Goal: Task Accomplishment & Management: Use online tool/utility

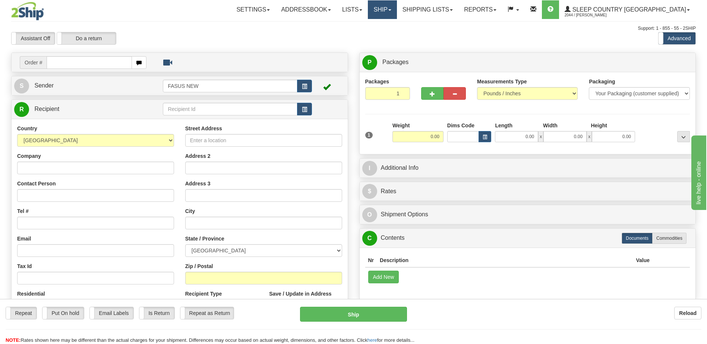
click at [397, 9] on link "Ship" at bounding box center [382, 9] width 29 height 19
click at [389, 37] on span "OnHold / Order Queue" at bounding box center [363, 36] width 53 height 6
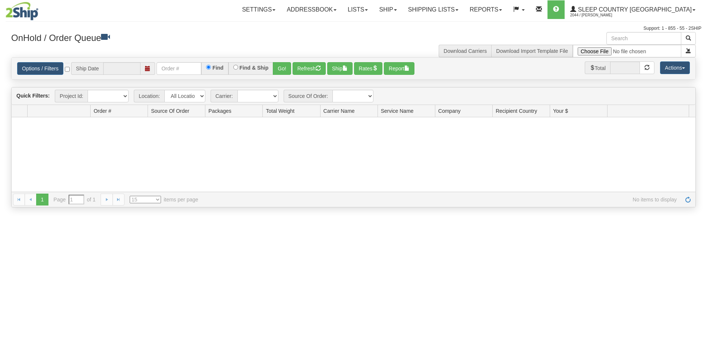
type input "[DATE]"
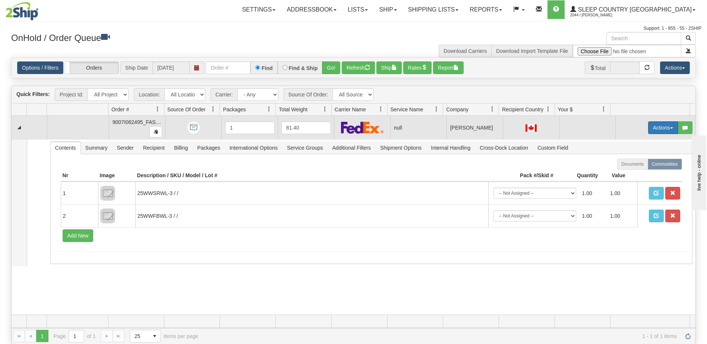
click at [659, 126] on button "Actions" at bounding box center [663, 128] width 30 height 13
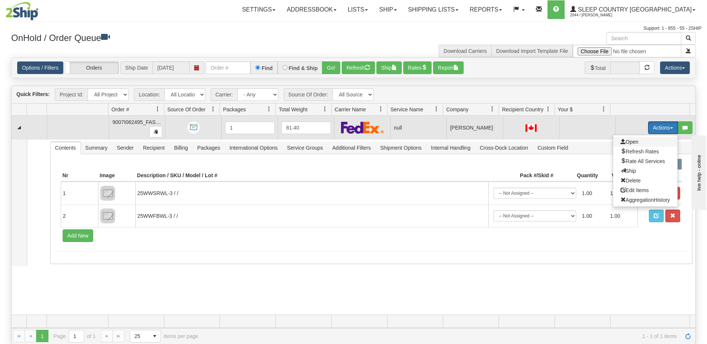
click at [625, 142] on span "Open" at bounding box center [630, 142] width 18 height 6
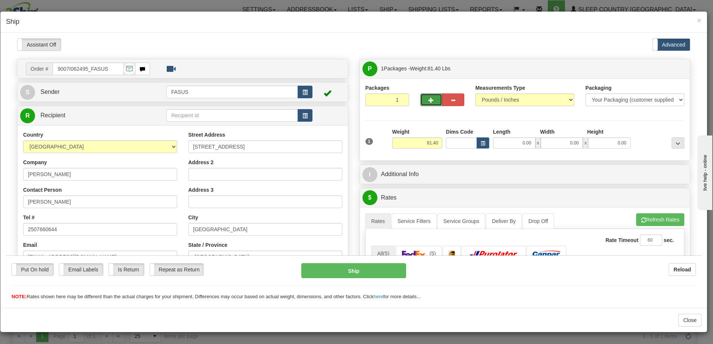
click at [429, 98] on span "button" at bounding box center [430, 100] width 5 height 5
type input "2"
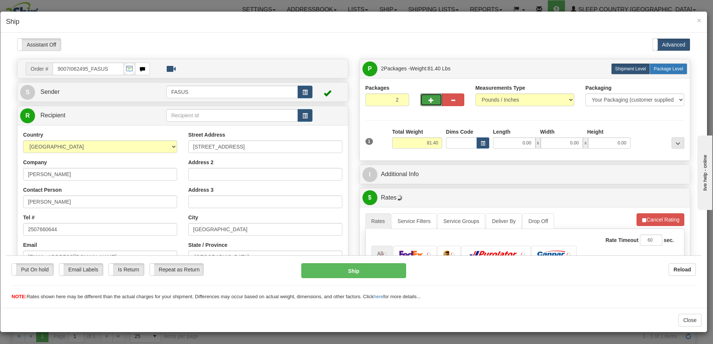
click at [670, 67] on span "Package Level" at bounding box center [667, 68] width 29 height 5
radio input "true"
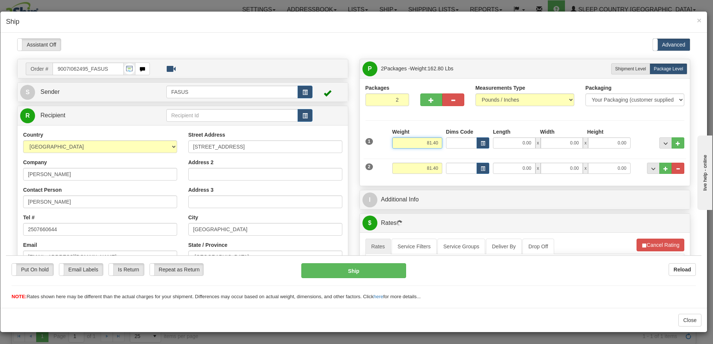
drag, startPoint x: 418, startPoint y: 140, endPoint x: 444, endPoint y: 140, distance: 26.5
click at [444, 140] on div "1 Weight 81.40 Dims Code x x" at bounding box center [524, 141] width 323 height 26
type input "57.20"
type input "83.50"
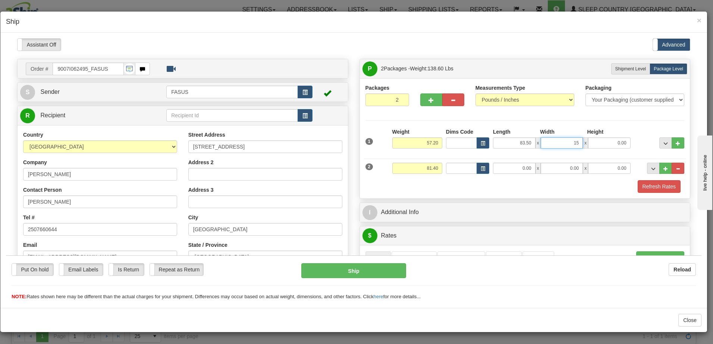
type input "15.00"
type input "4.00"
click at [663, 142] on span "..." at bounding box center [665, 143] width 4 height 4
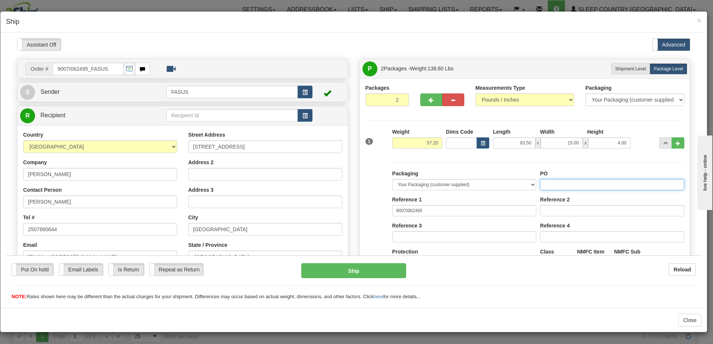
click at [558, 182] on input "PO" at bounding box center [612, 184] width 144 height 11
type input "1024894"
click at [663, 141] on span "..." at bounding box center [665, 143] width 4 height 4
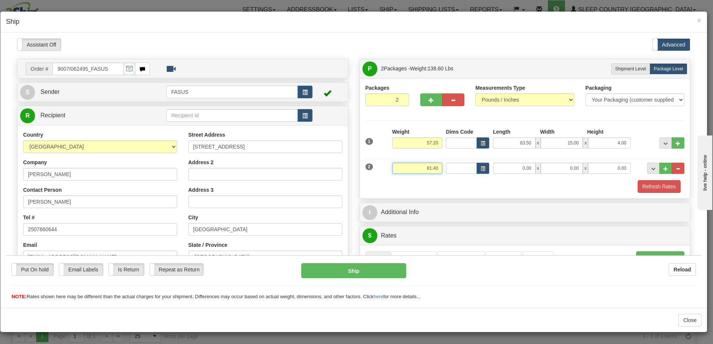
drag, startPoint x: 421, startPoint y: 167, endPoint x: 447, endPoint y: 167, distance: 26.8
click at [450, 167] on div "2 Weight 81.40 Dims Code Length Width Height" at bounding box center [524, 167] width 323 height 25
type input "23.00"
type input "67.00"
type input "14.00"
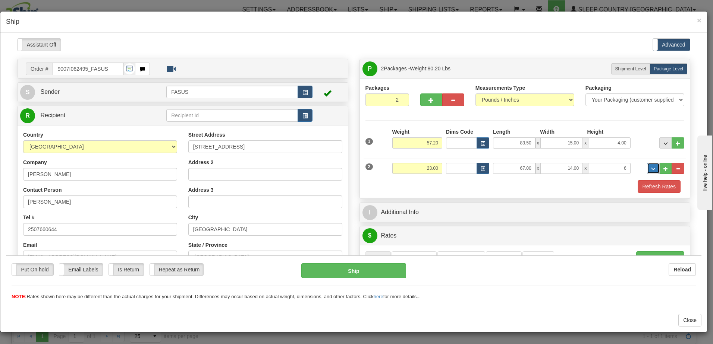
type input "6.00"
click at [647, 165] on button "..." at bounding box center [653, 168] width 13 height 11
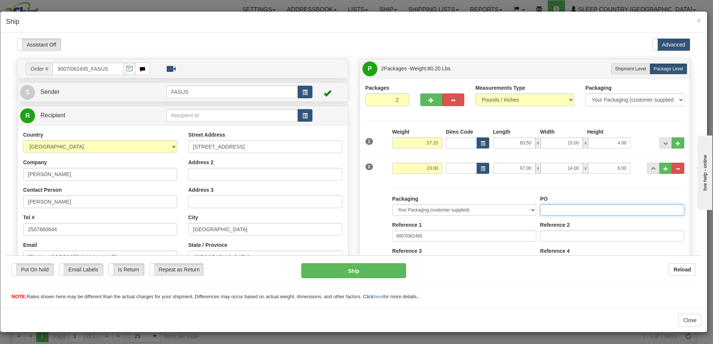
click at [561, 211] on input "PO" at bounding box center [612, 209] width 144 height 11
type input "1024894"
click at [651, 170] on span "..." at bounding box center [653, 169] width 4 height 4
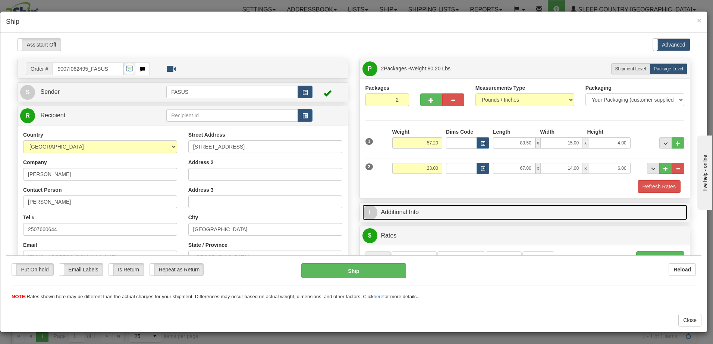
click at [437, 208] on link "I Additional Info" at bounding box center [524, 212] width 325 height 15
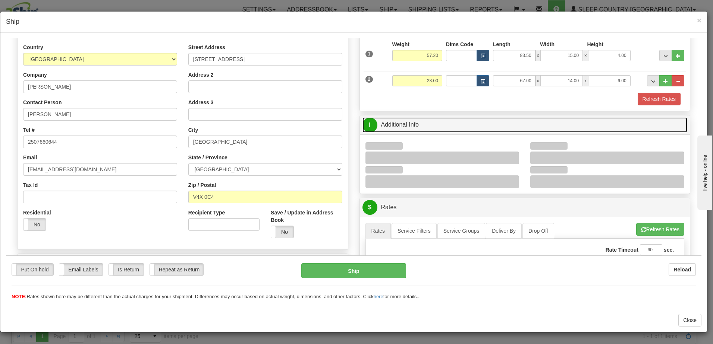
scroll to position [112, 0]
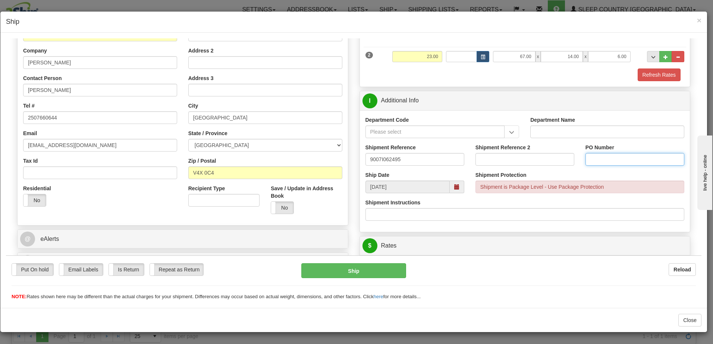
click at [594, 159] on input "PO Number" at bounding box center [634, 159] width 99 height 13
type input "1024894"
click at [33, 198] on label "No" at bounding box center [34, 200] width 22 height 12
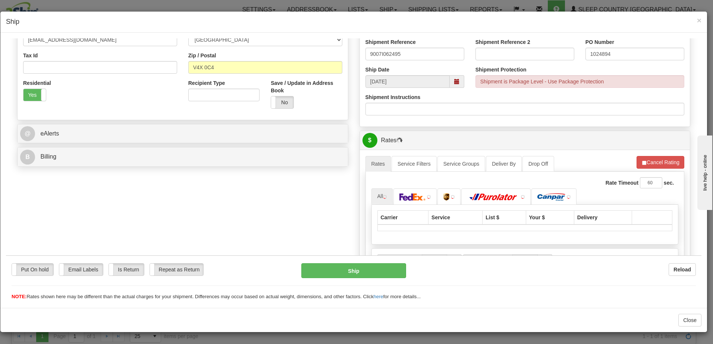
scroll to position [261, 0]
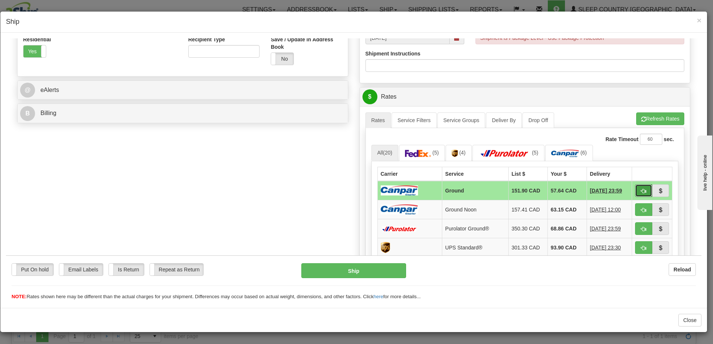
click at [641, 189] on span "button" at bounding box center [643, 191] width 5 height 5
type input "1"
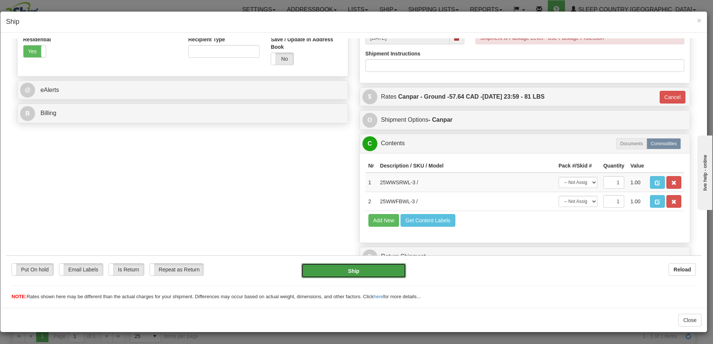
click at [371, 273] on button "Ship" at bounding box center [353, 270] width 105 height 15
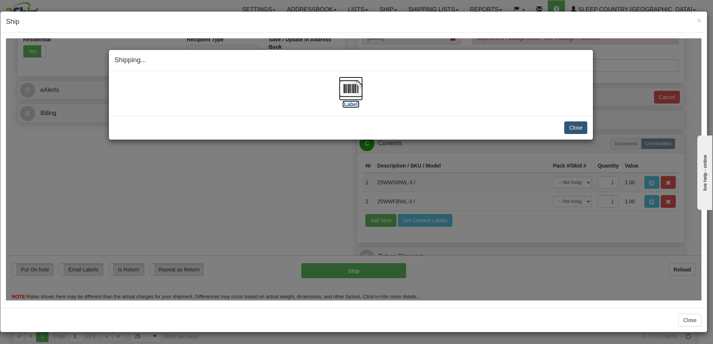
click at [353, 106] on label "[Label]" at bounding box center [350, 103] width 17 height 7
click at [576, 127] on button "Close" at bounding box center [575, 127] width 23 height 13
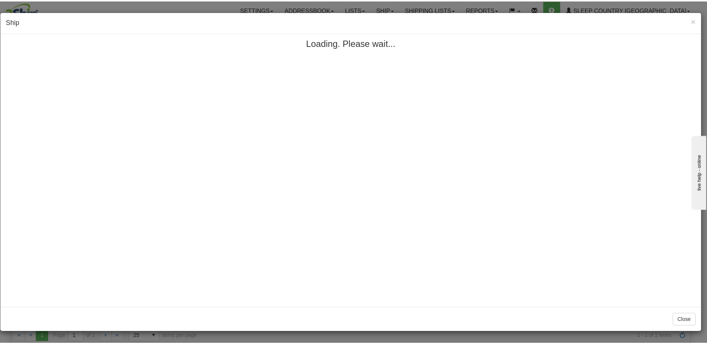
scroll to position [0, 0]
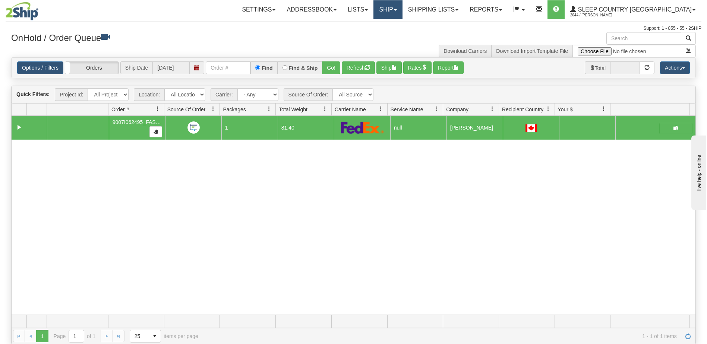
click at [402, 6] on link "Ship" at bounding box center [388, 9] width 29 height 19
click at [395, 35] on span "OnHold / Order Queue" at bounding box center [368, 36] width 53 height 6
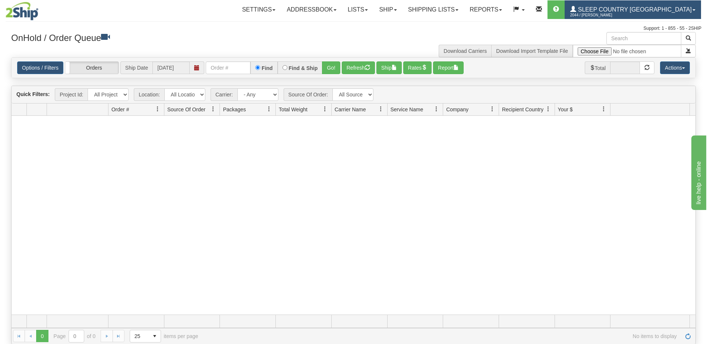
click at [649, 11] on link "Sleep Country Canada 2044 / Lorraine Cefai" at bounding box center [633, 9] width 136 height 19
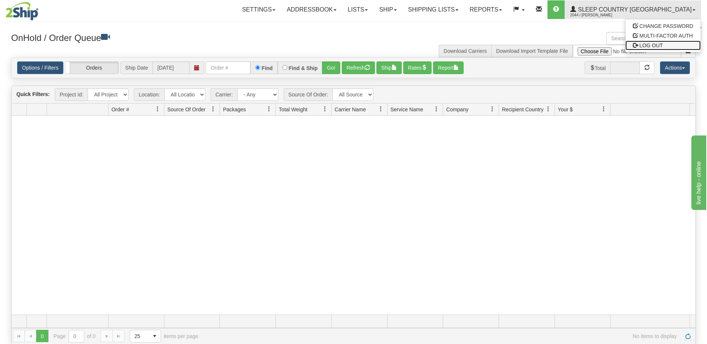
click at [650, 45] on span "LOG OUT" at bounding box center [651, 45] width 23 height 6
